Goal: Task Accomplishment & Management: Use online tool/utility

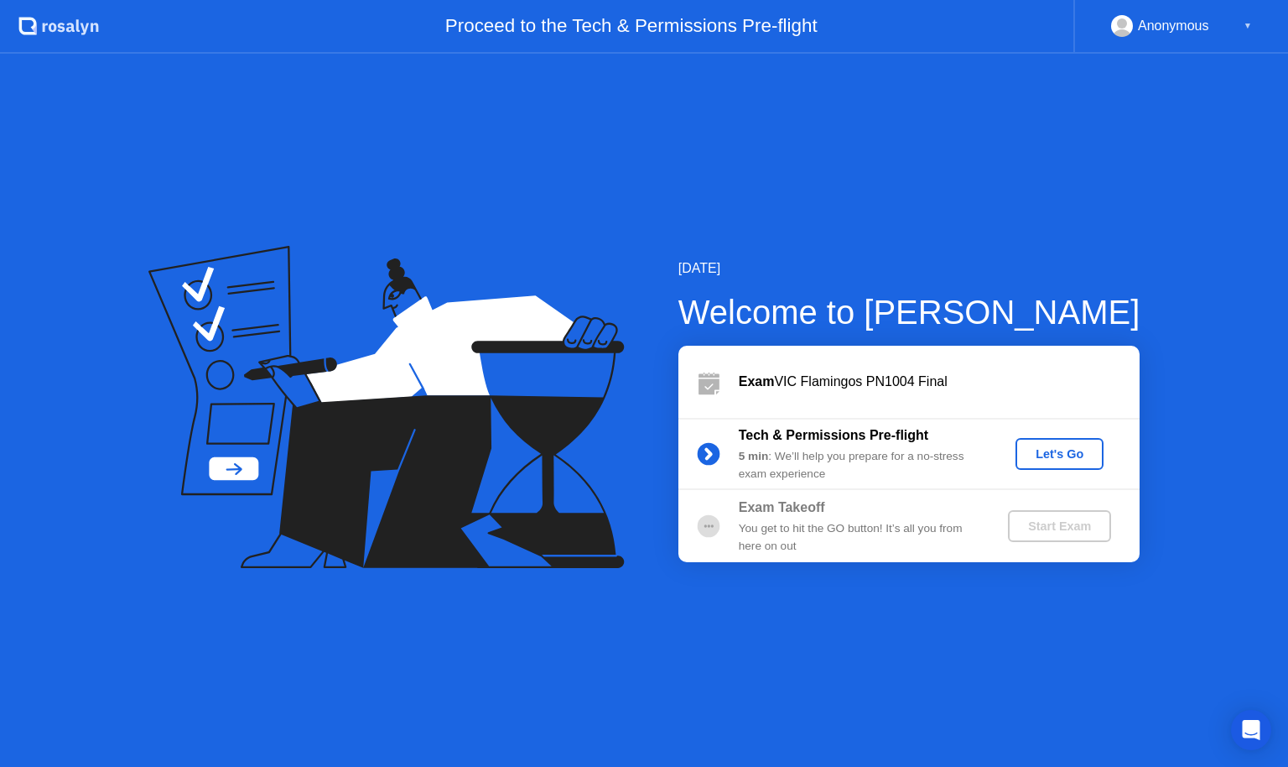
click at [1049, 464] on button "Let's Go" at bounding box center [1060, 454] width 88 height 32
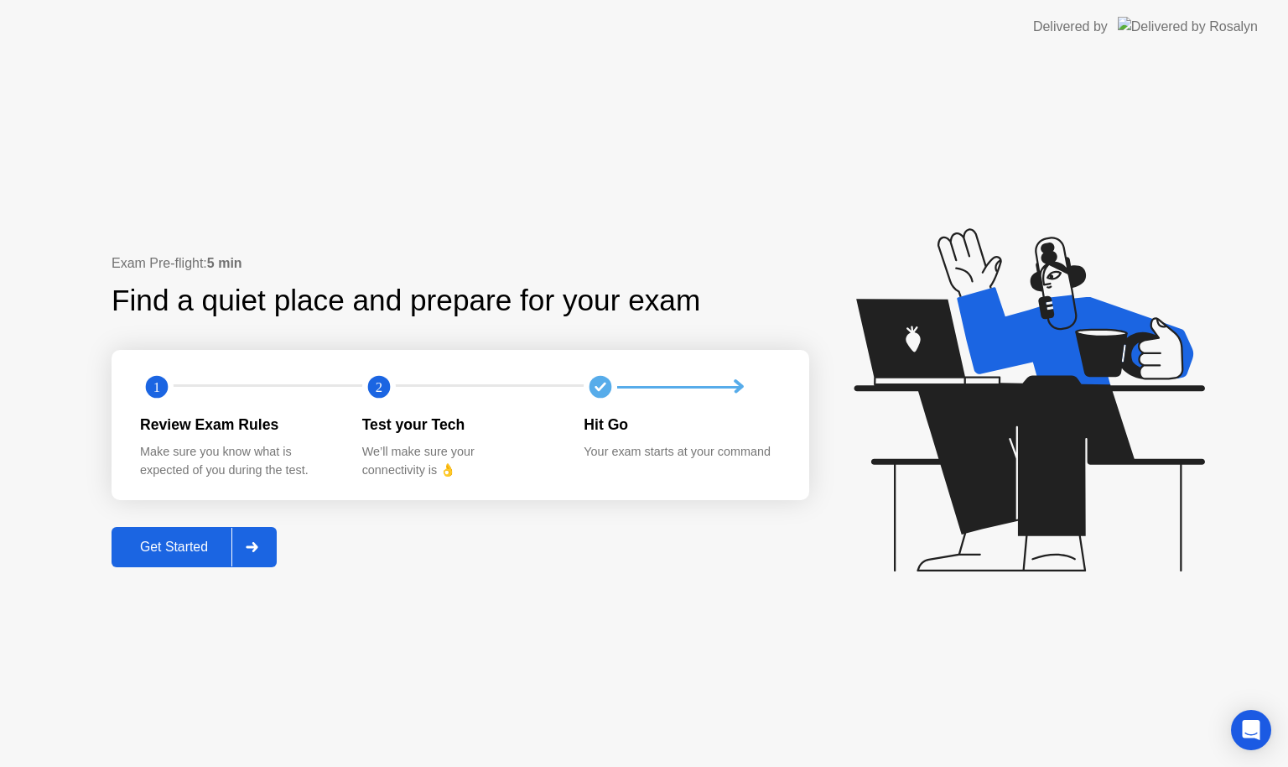
click at [182, 549] on div "Get Started" at bounding box center [174, 546] width 115 height 15
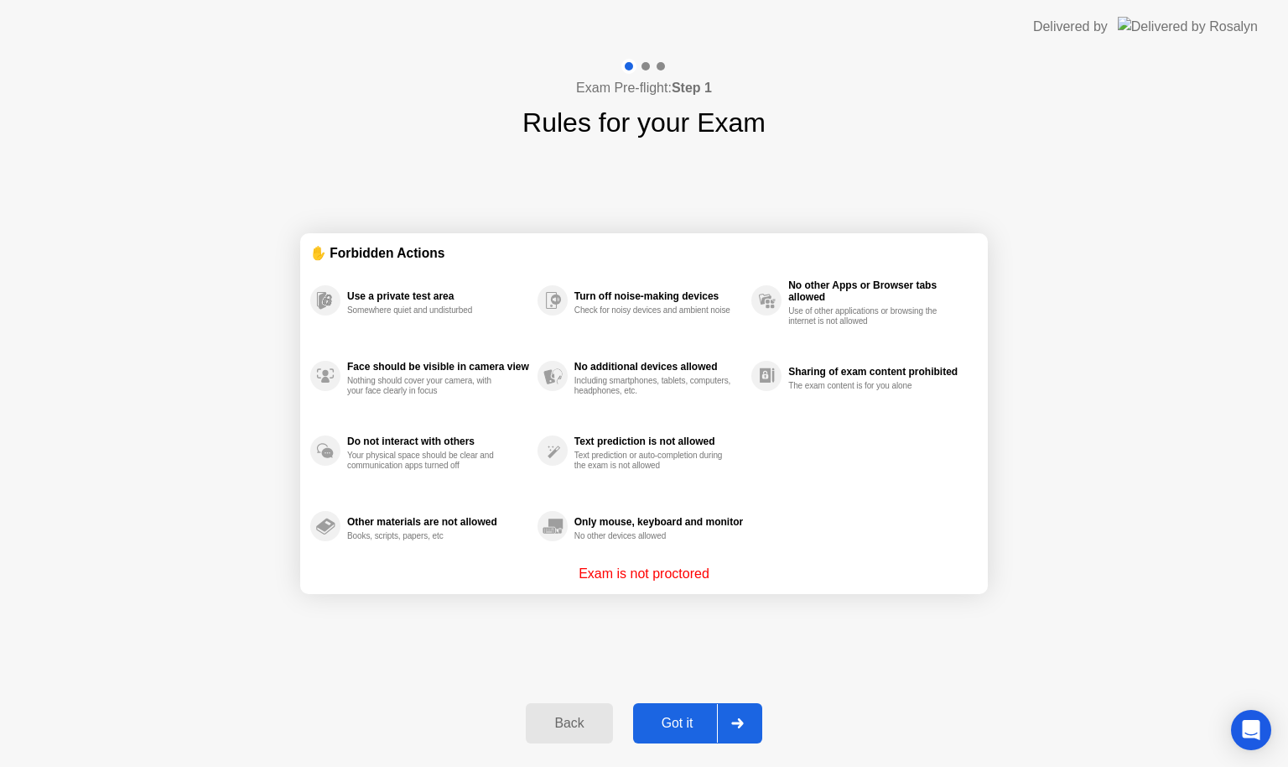
click at [655, 715] on div "Got it" at bounding box center [677, 722] width 79 height 15
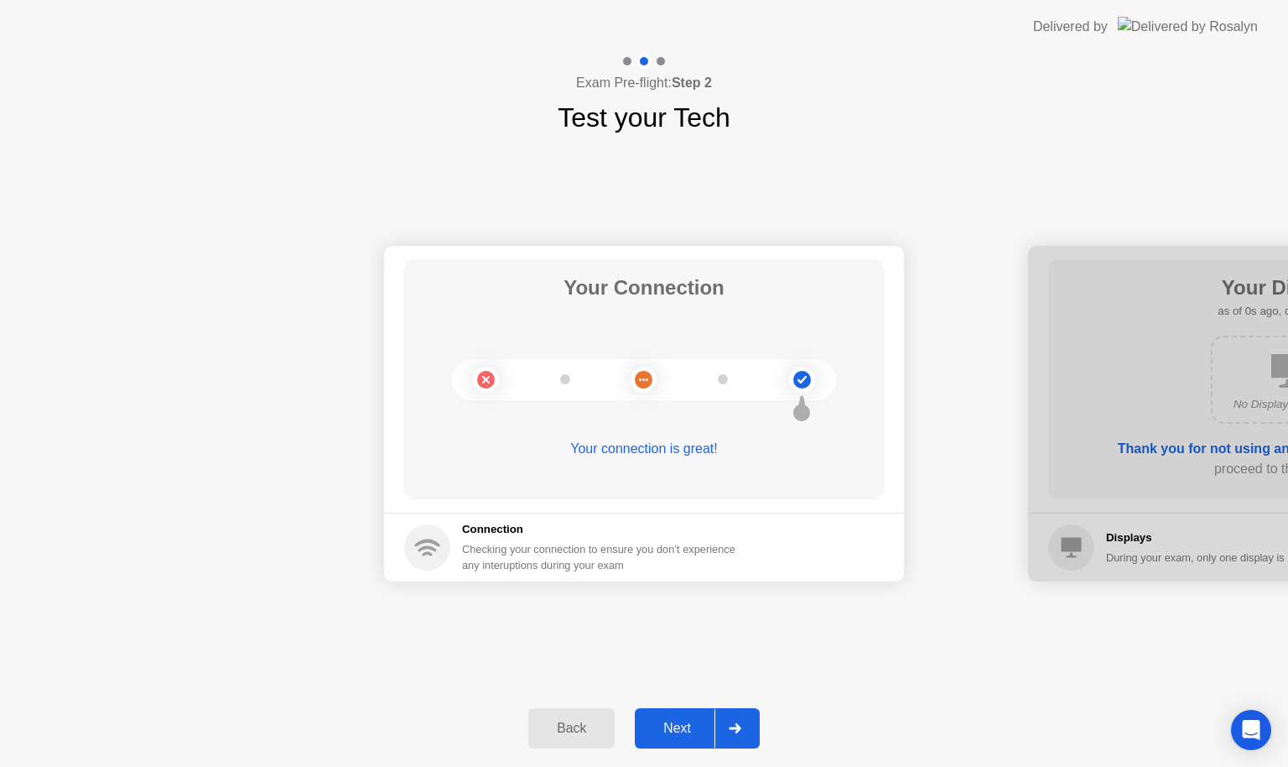
click at [655, 714] on button "Next" at bounding box center [697, 728] width 125 height 40
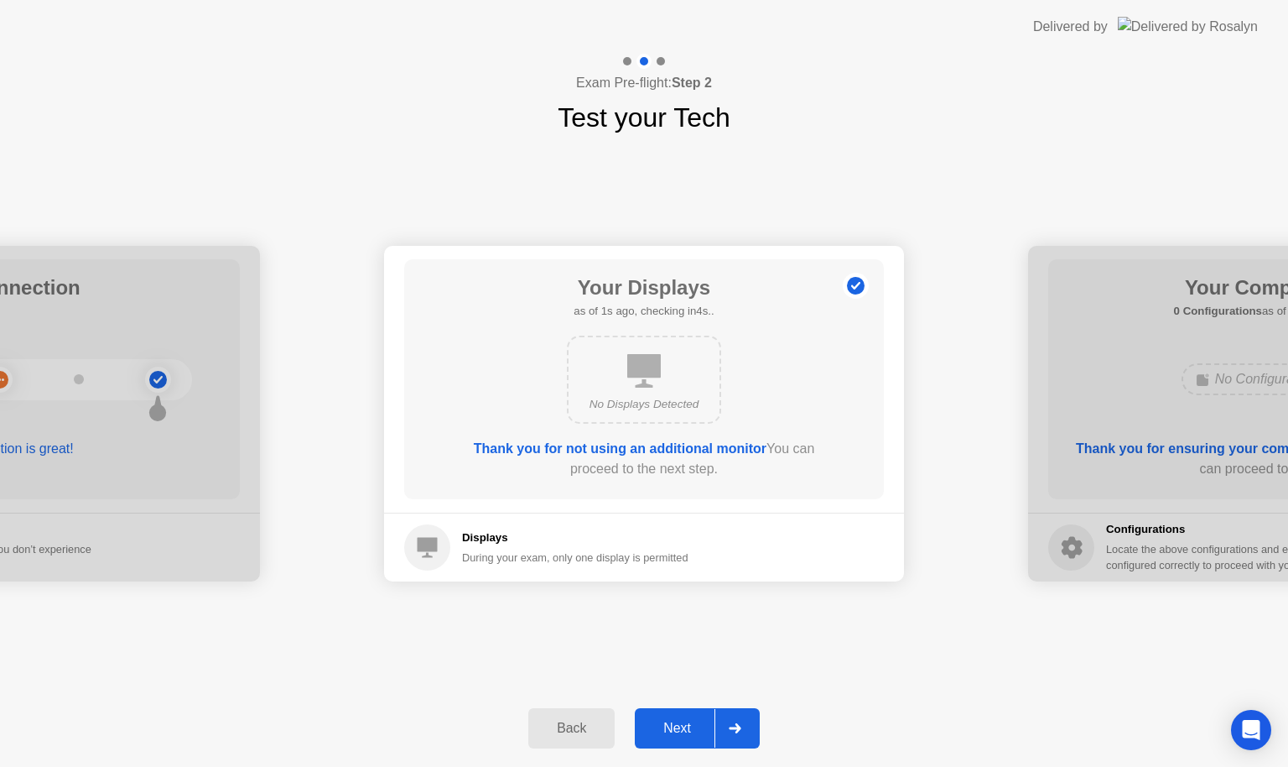
click at [655, 714] on button "Next" at bounding box center [697, 728] width 125 height 40
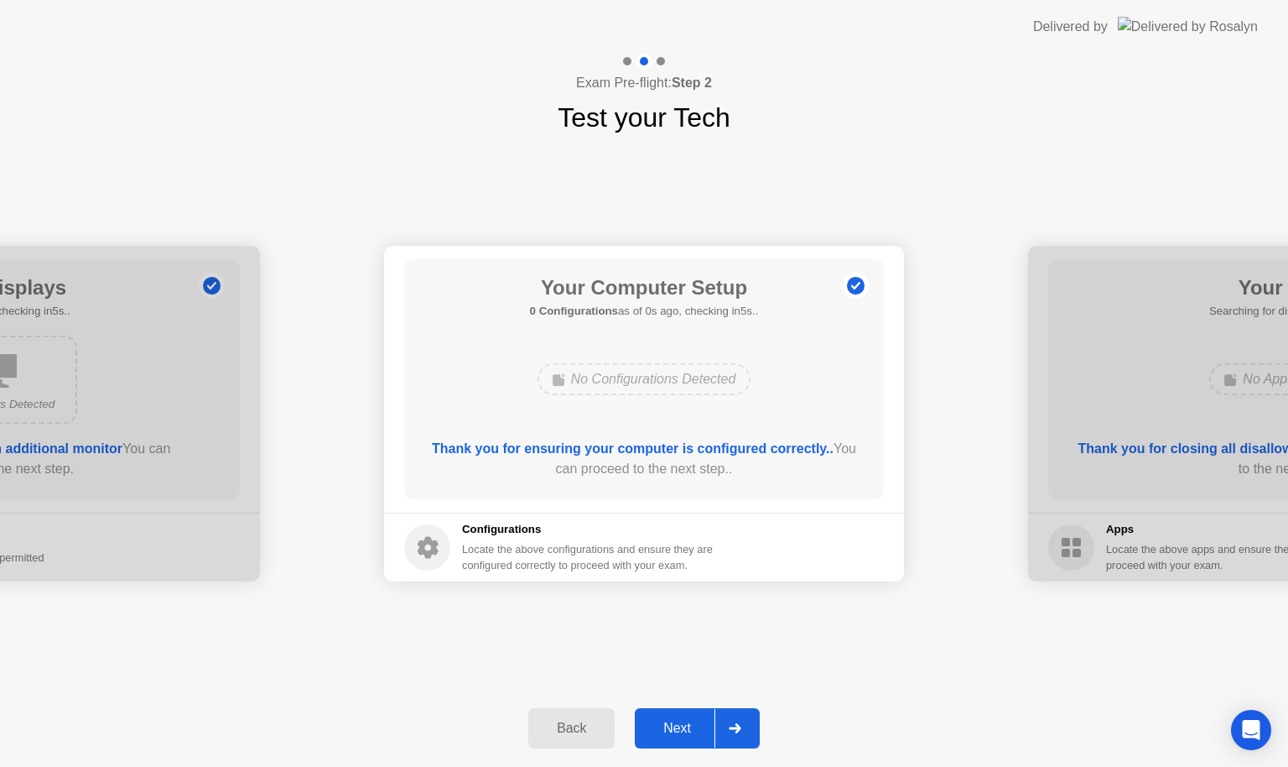
click at [655, 714] on button "Next" at bounding box center [697, 728] width 125 height 40
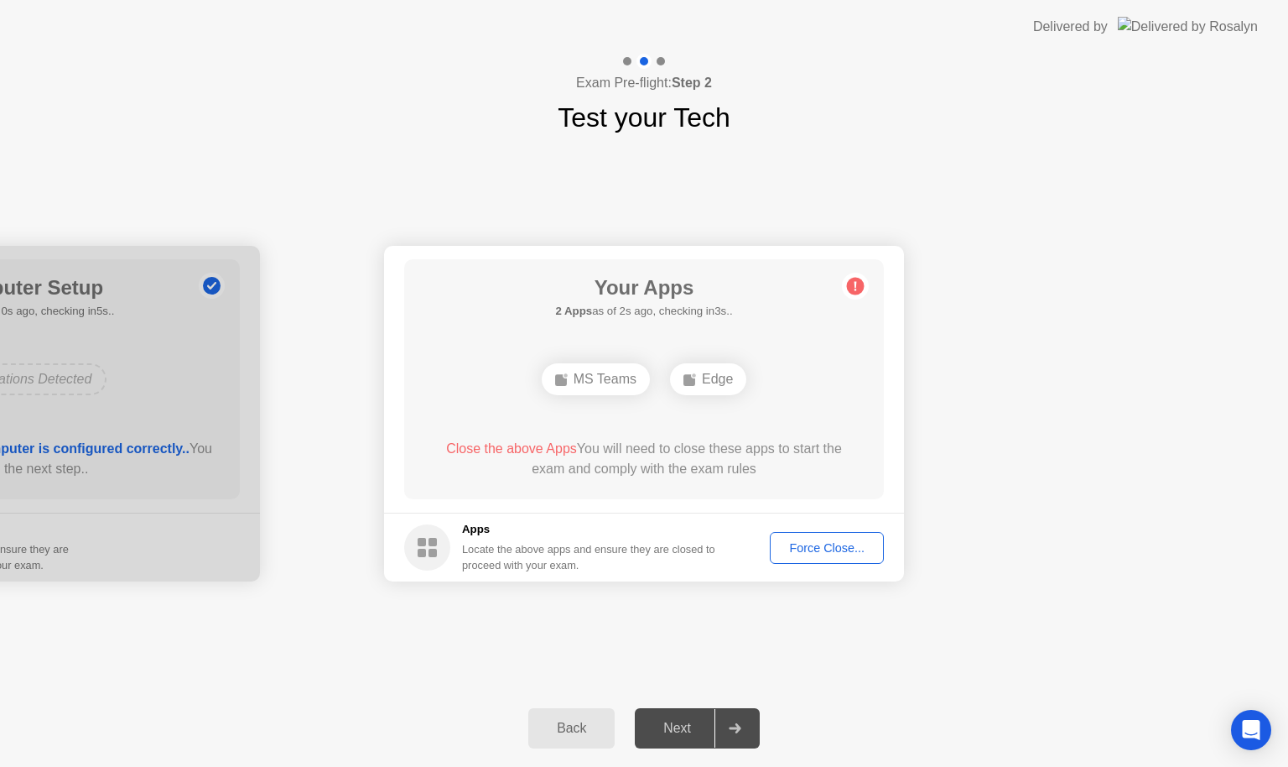
click at [872, 541] on div "Force Close..." at bounding box center [827, 547] width 102 height 13
click at [814, 541] on div "Force Close..." at bounding box center [827, 547] width 102 height 13
click at [788, 541] on div "Force Close..." at bounding box center [827, 547] width 102 height 13
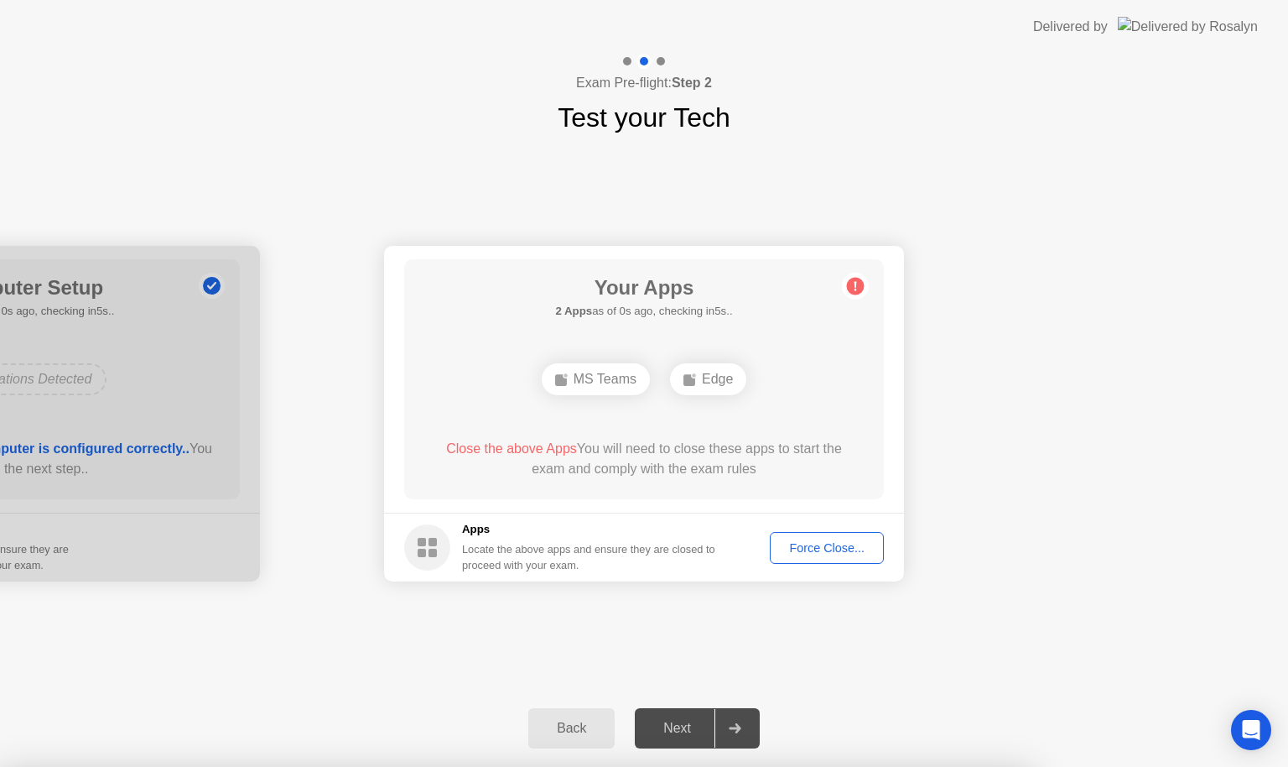
click at [814, 766] on div at bounding box center [644, 767] width 1288 height 0
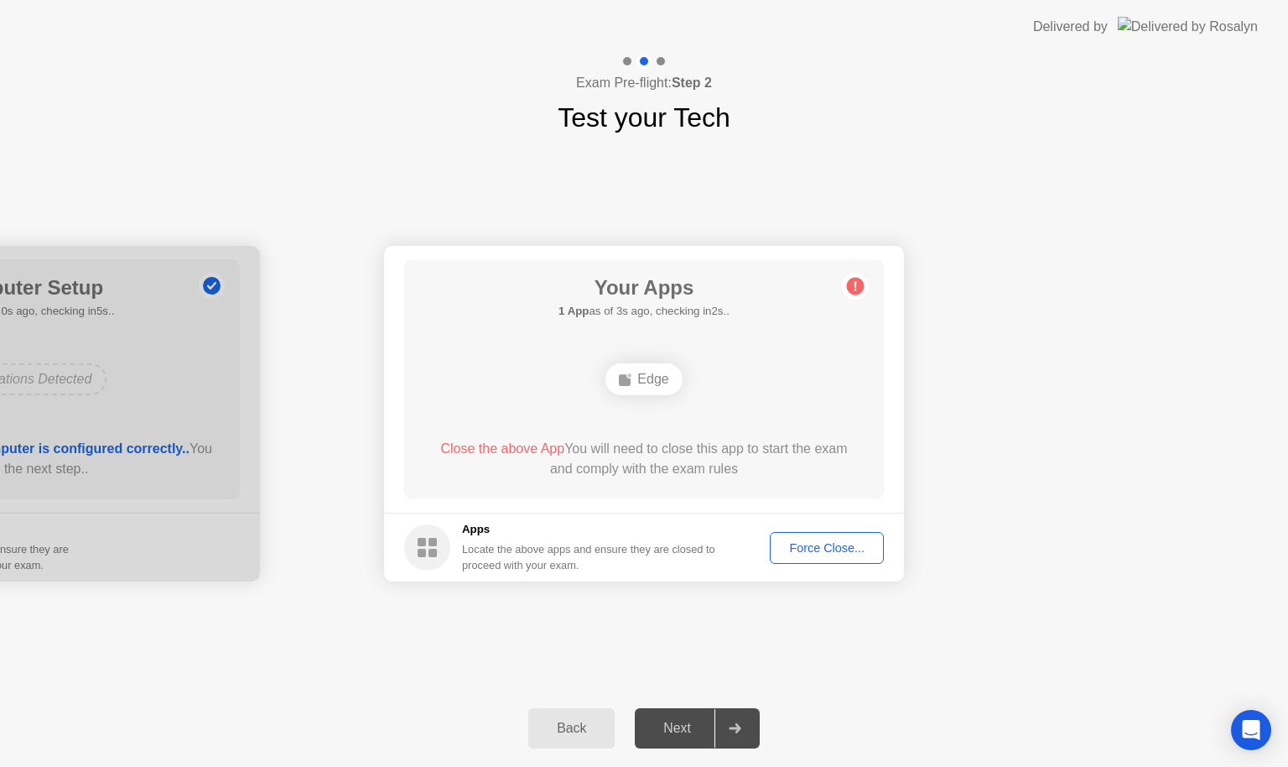
click at [815, 541] on div "Force Close..." at bounding box center [827, 547] width 102 height 13
click at [802, 533] on button "Force Close..." at bounding box center [827, 548] width 114 height 32
click at [813, 551] on div "Force Close..." at bounding box center [827, 547] width 102 height 13
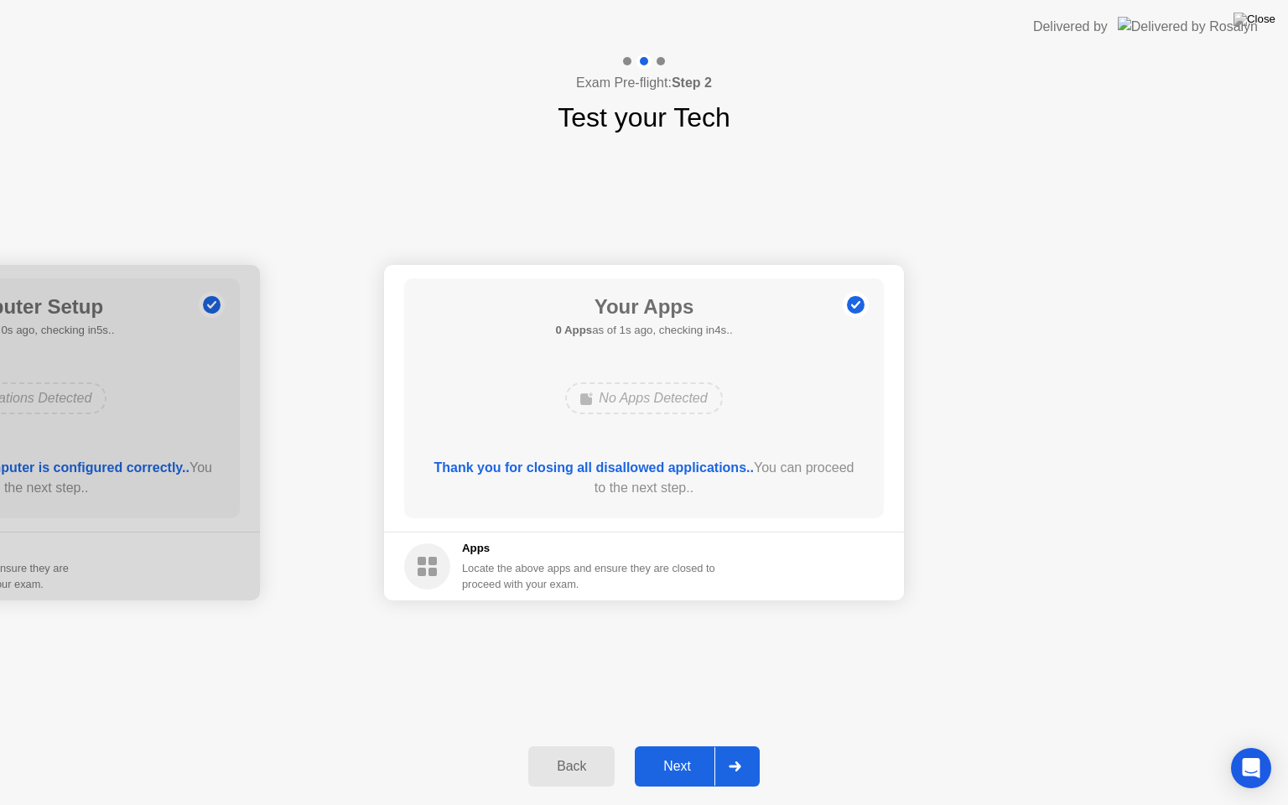
click at [678, 759] on div "Next" at bounding box center [677, 766] width 75 height 15
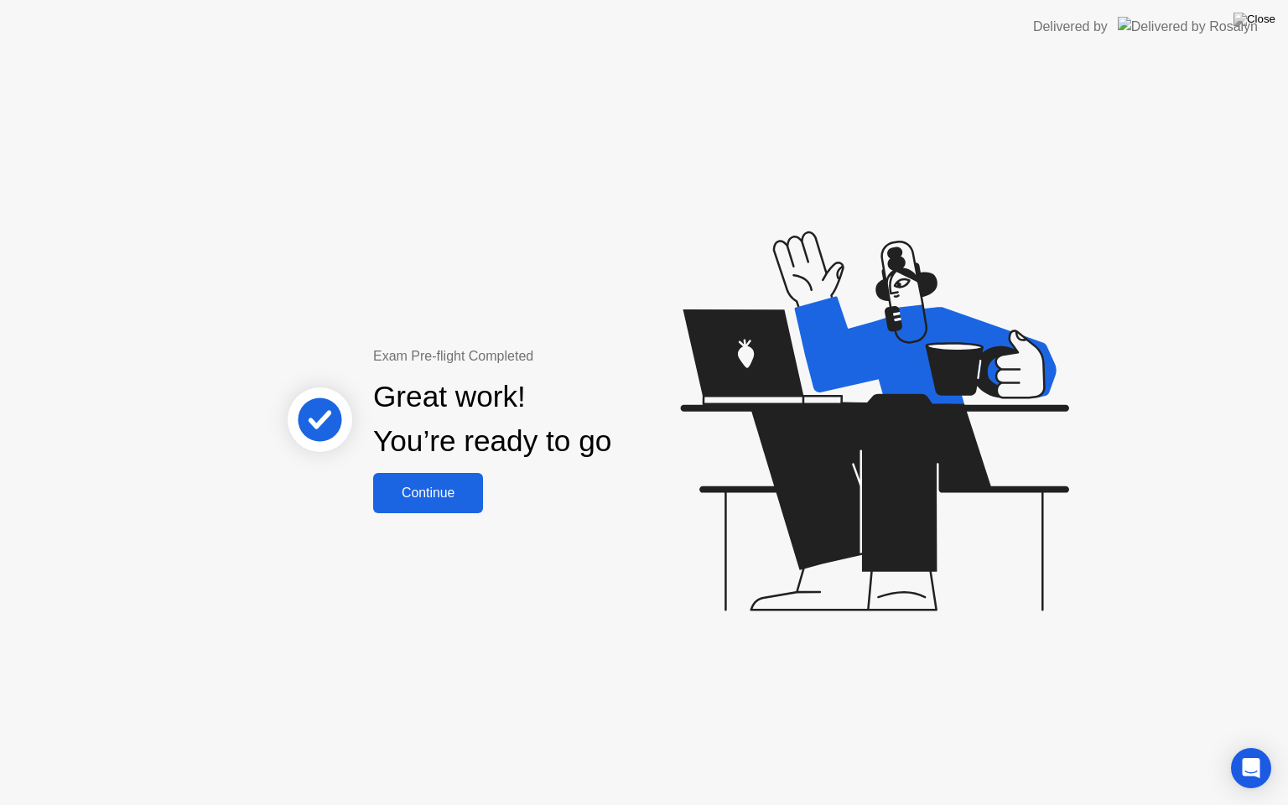
click at [424, 499] on div "Continue" at bounding box center [428, 493] width 100 height 15
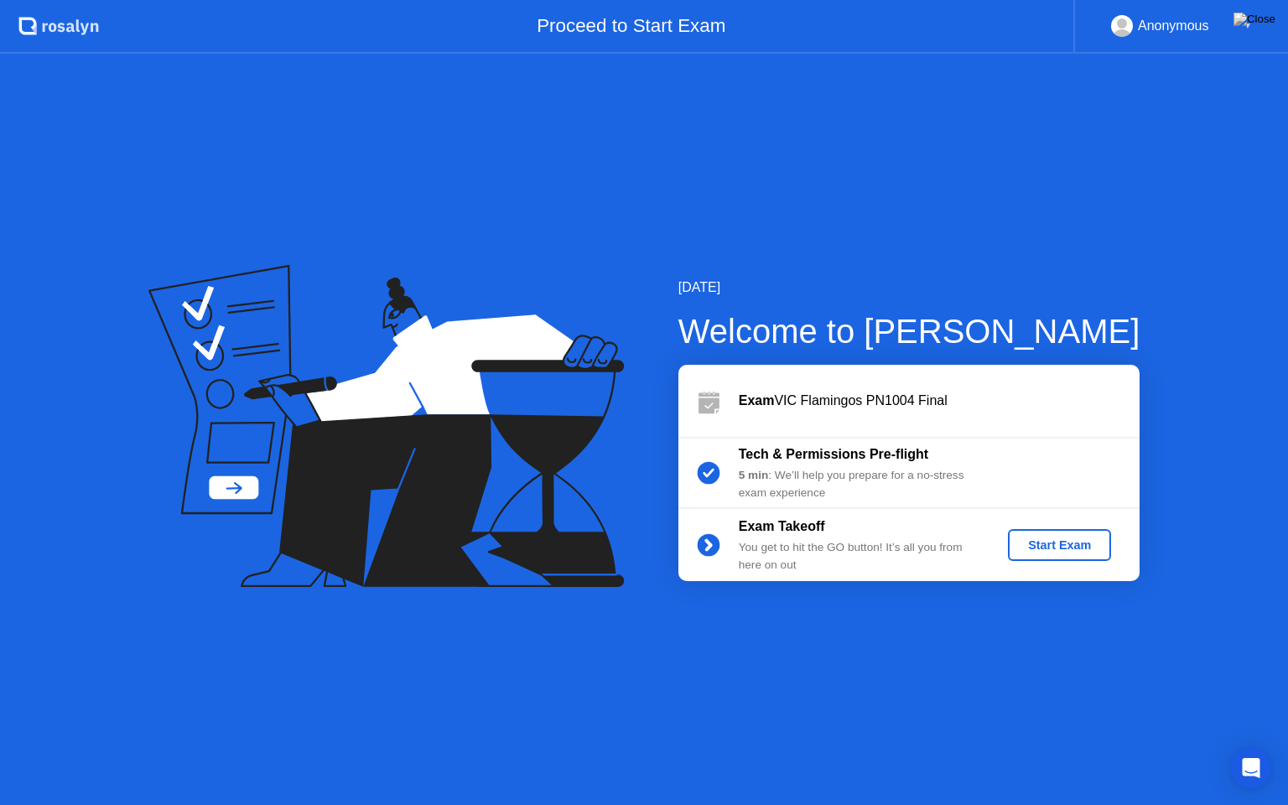
click at [1032, 557] on button "Start Exam" at bounding box center [1059, 545] width 103 height 32
